Goal: Book appointment/travel/reservation

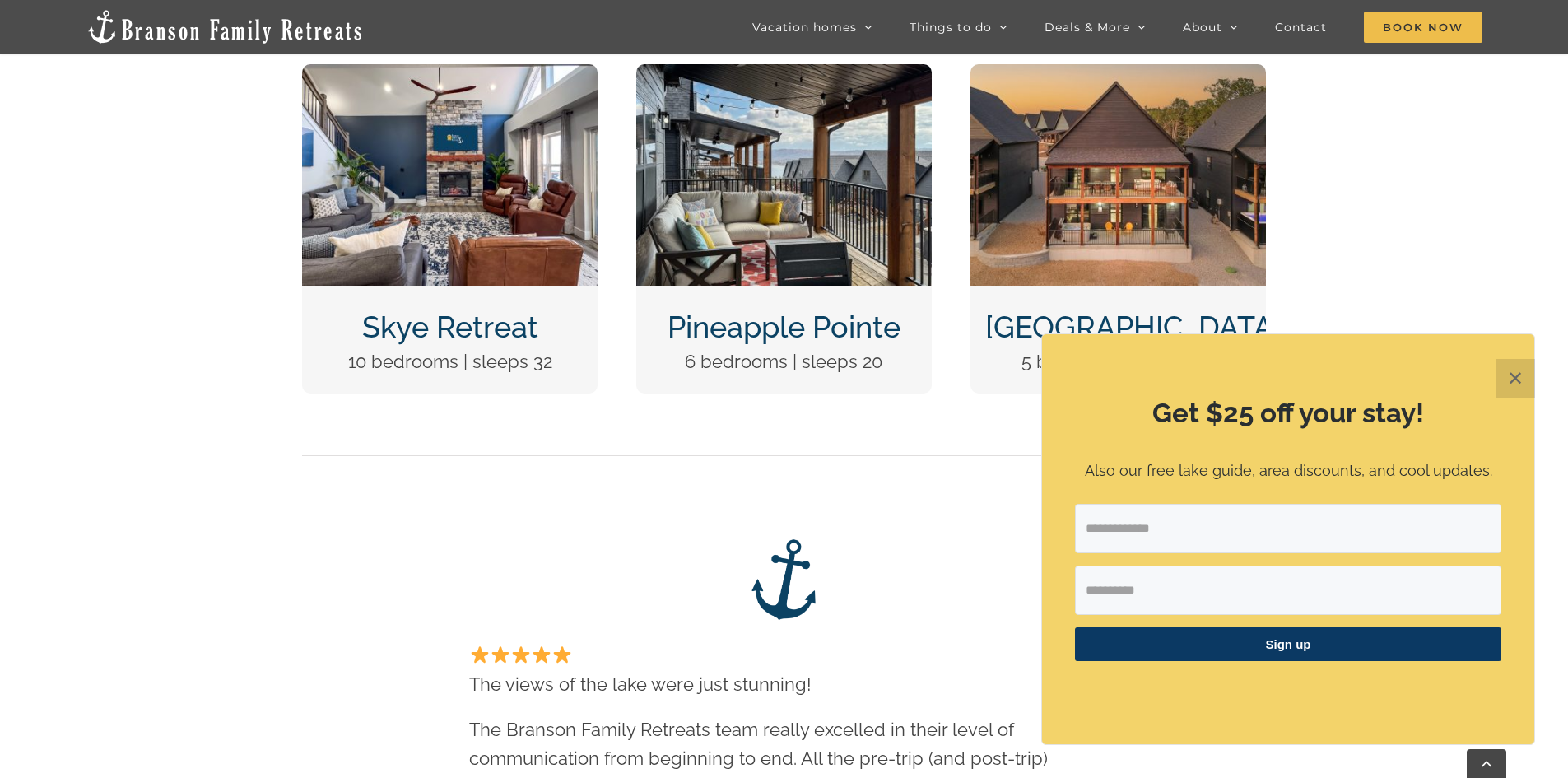
scroll to position [906, 0]
click at [798, 164] on img "Pineapple Pointe Christmas at Table Rock Lake Branson Missouri-1416" at bounding box center [784, 176] width 296 height 222
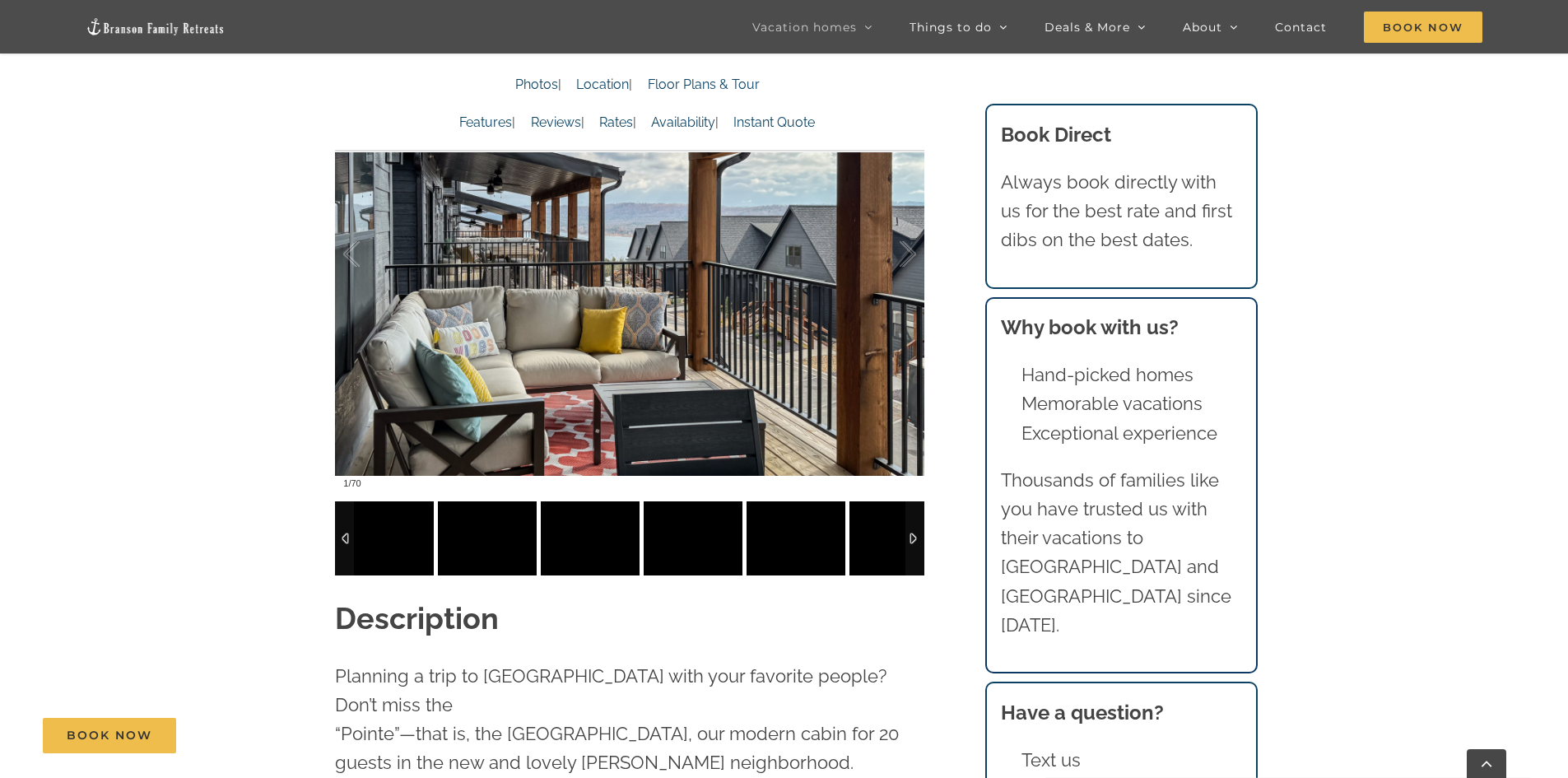
scroll to position [1565, 0]
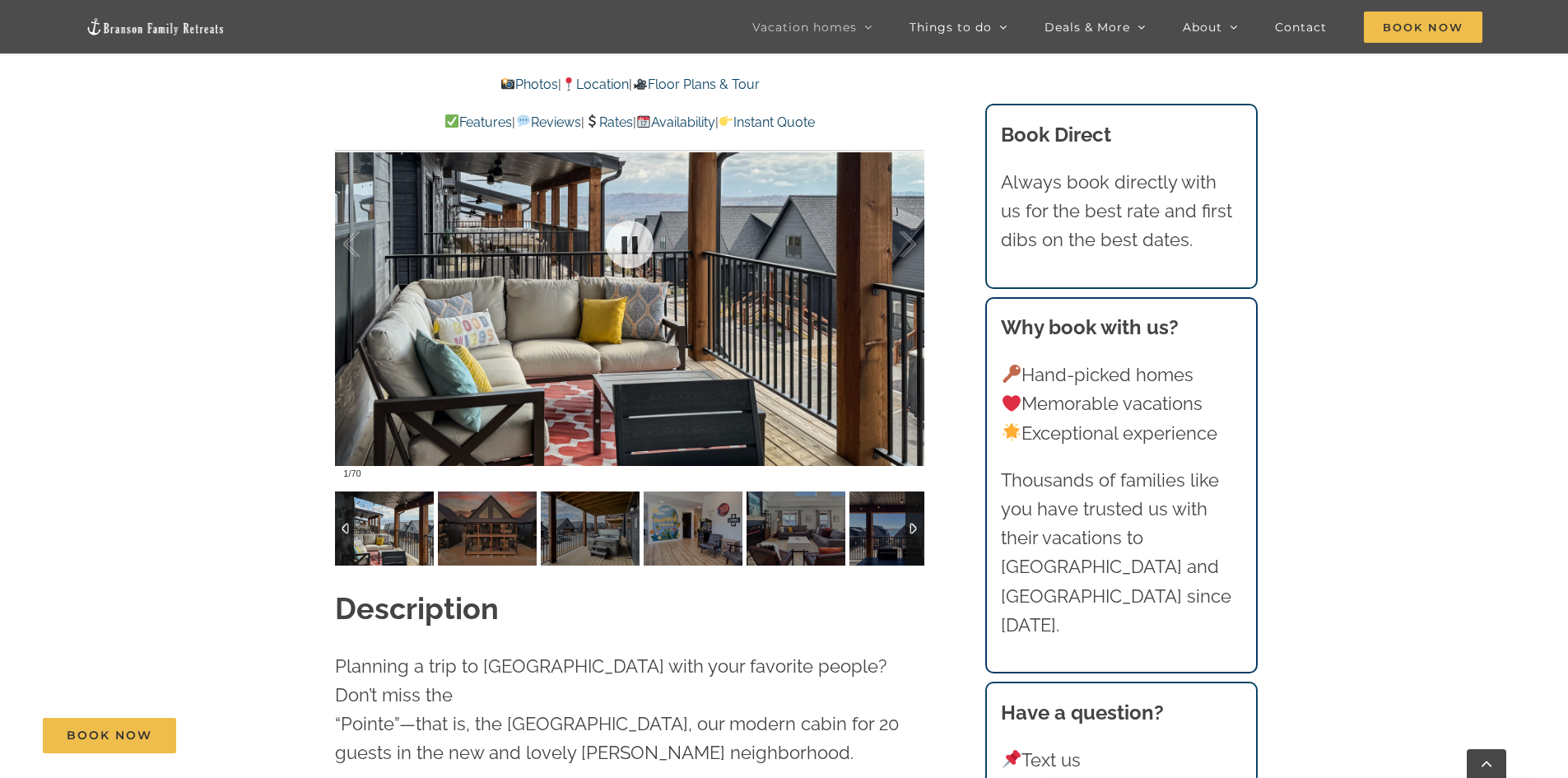
click at [889, 312] on div at bounding box center [630, 244] width 590 height 484
click at [642, 244] on link at bounding box center [629, 244] width 66 height 66
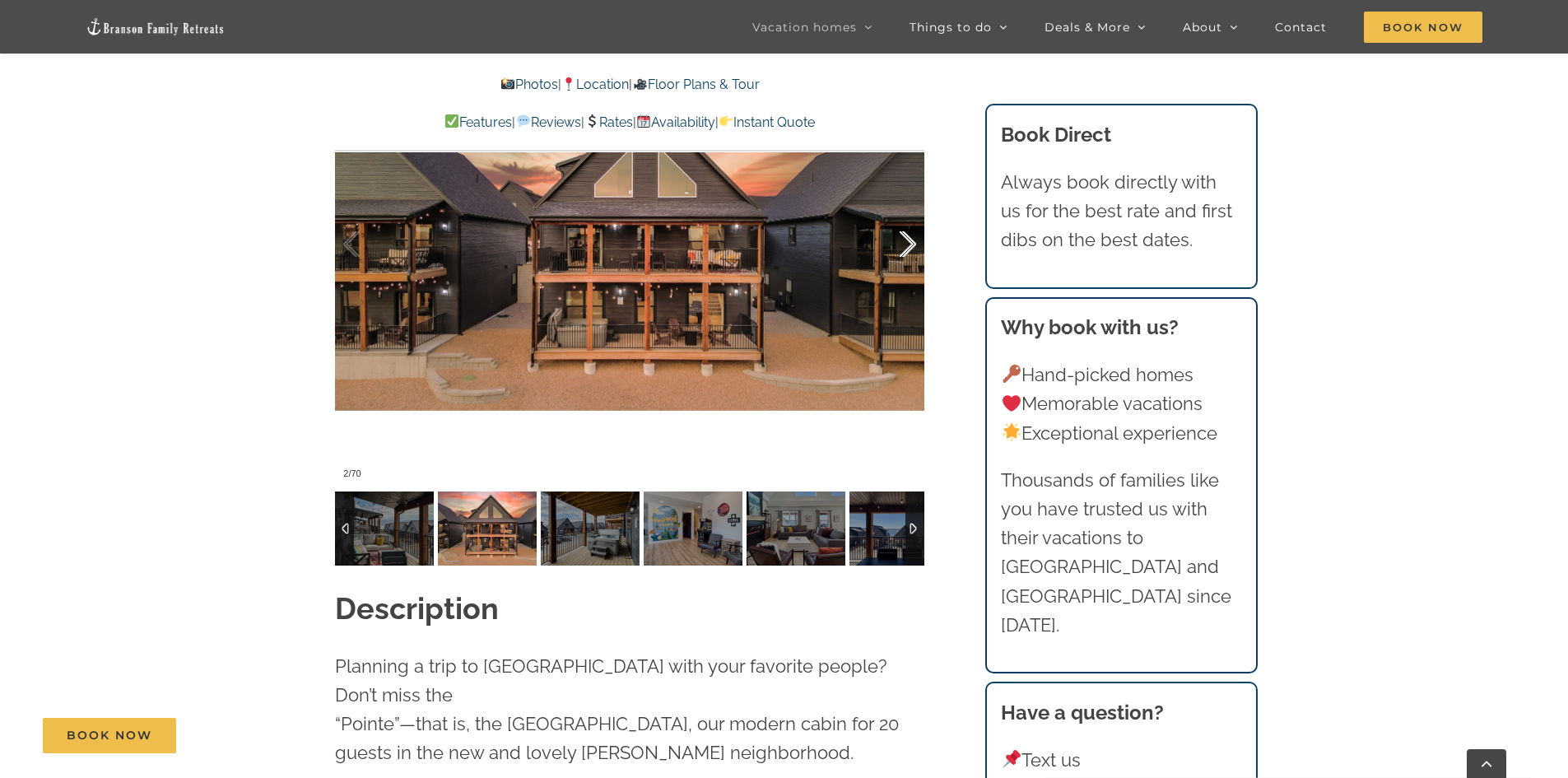
click at [902, 250] on div at bounding box center [891, 244] width 51 height 102
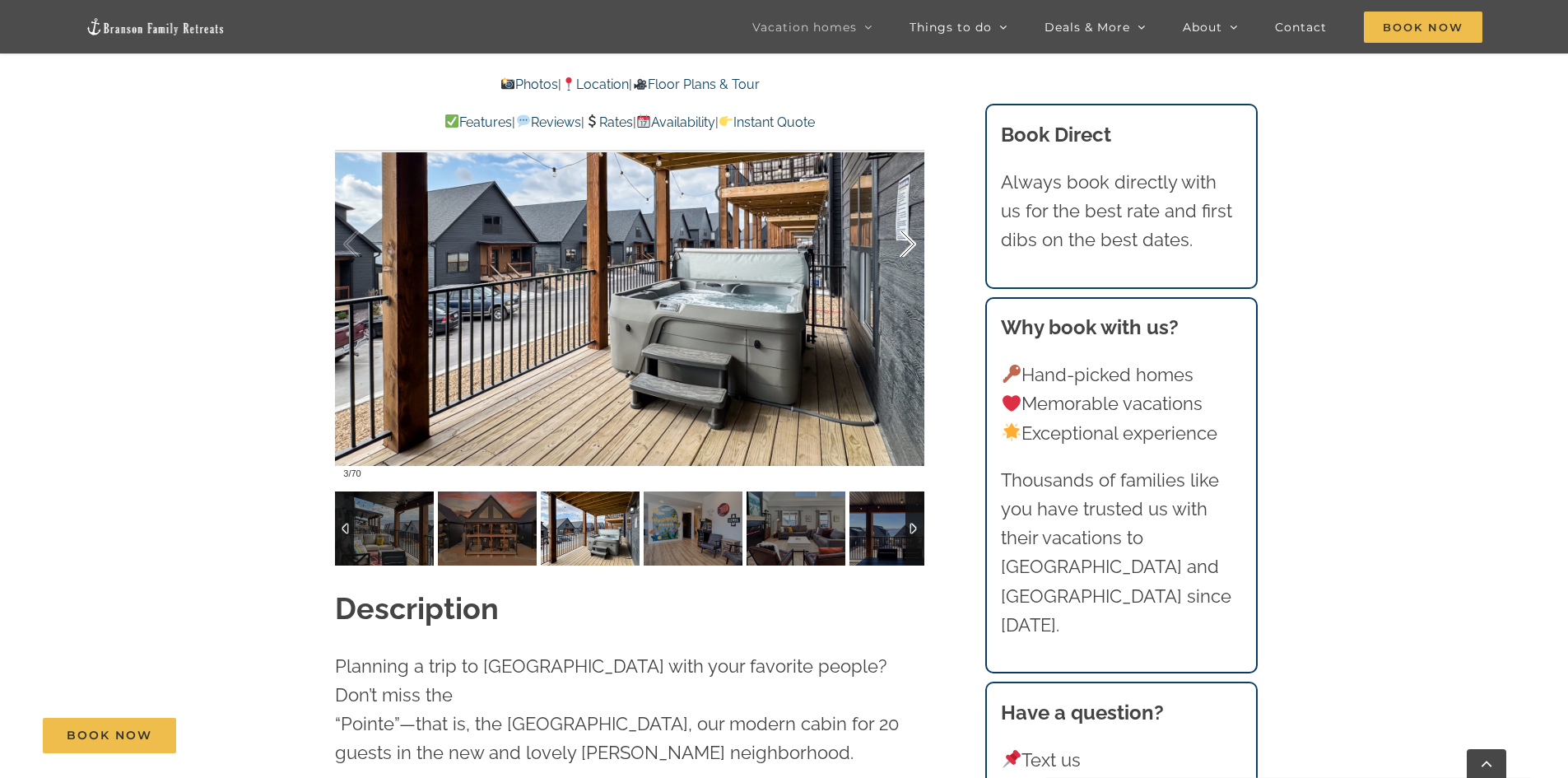
click at [902, 250] on div at bounding box center [891, 244] width 51 height 102
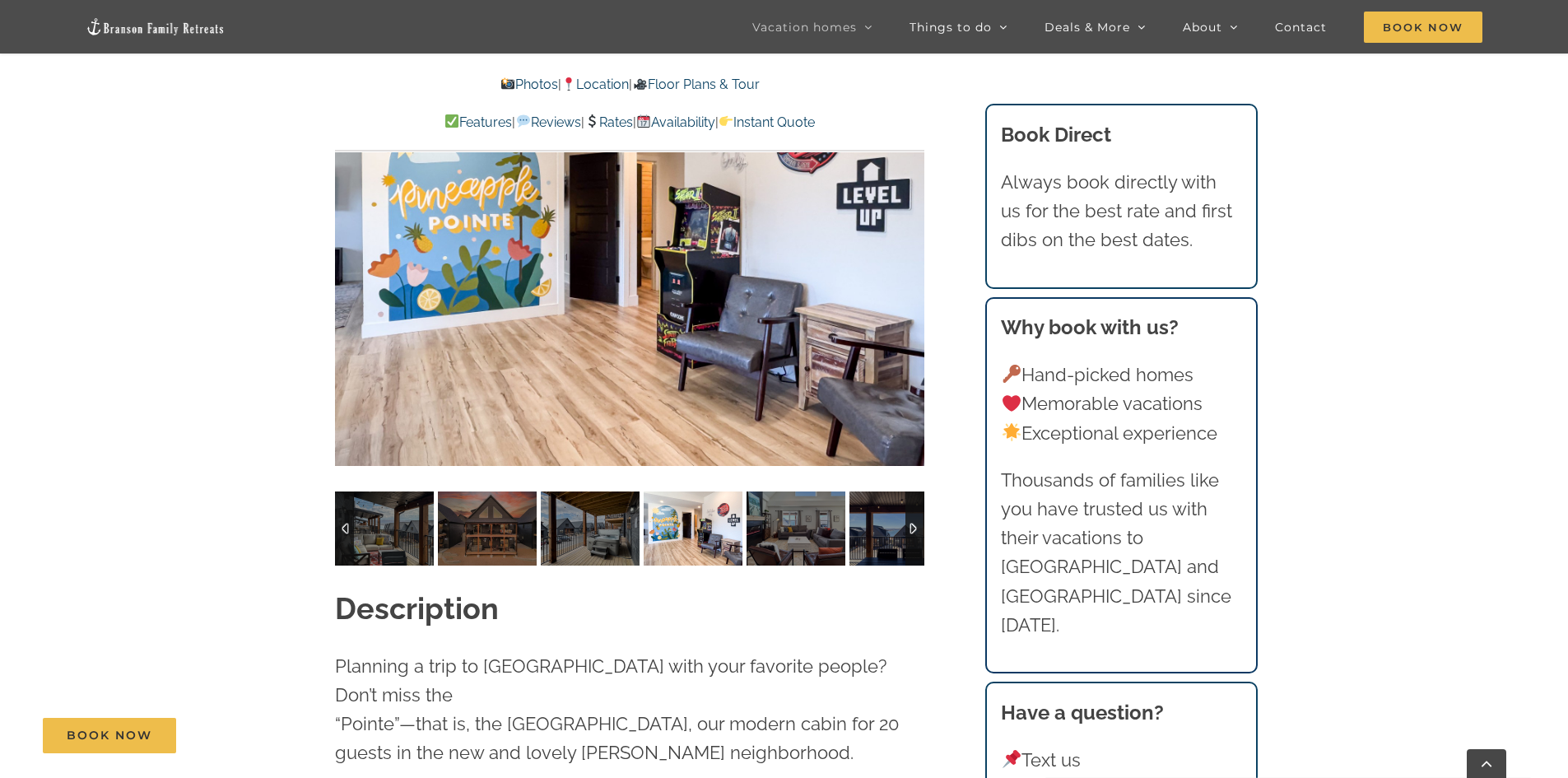
click at [914, 250] on div at bounding box center [940, 244] width 51 height 102
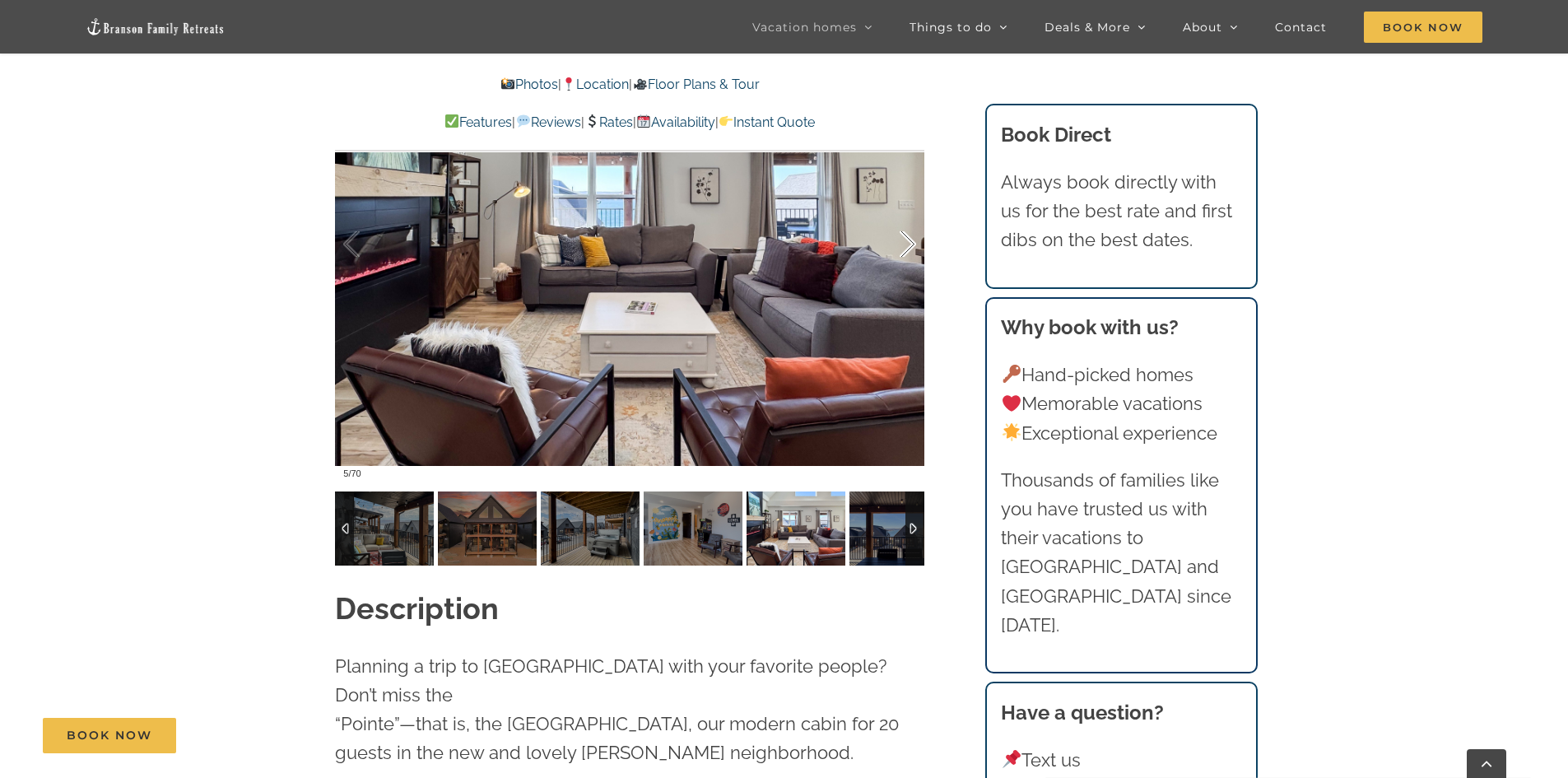
click at [902, 250] on div at bounding box center [891, 244] width 51 height 102
